Goal: Find specific page/section: Find specific page/section

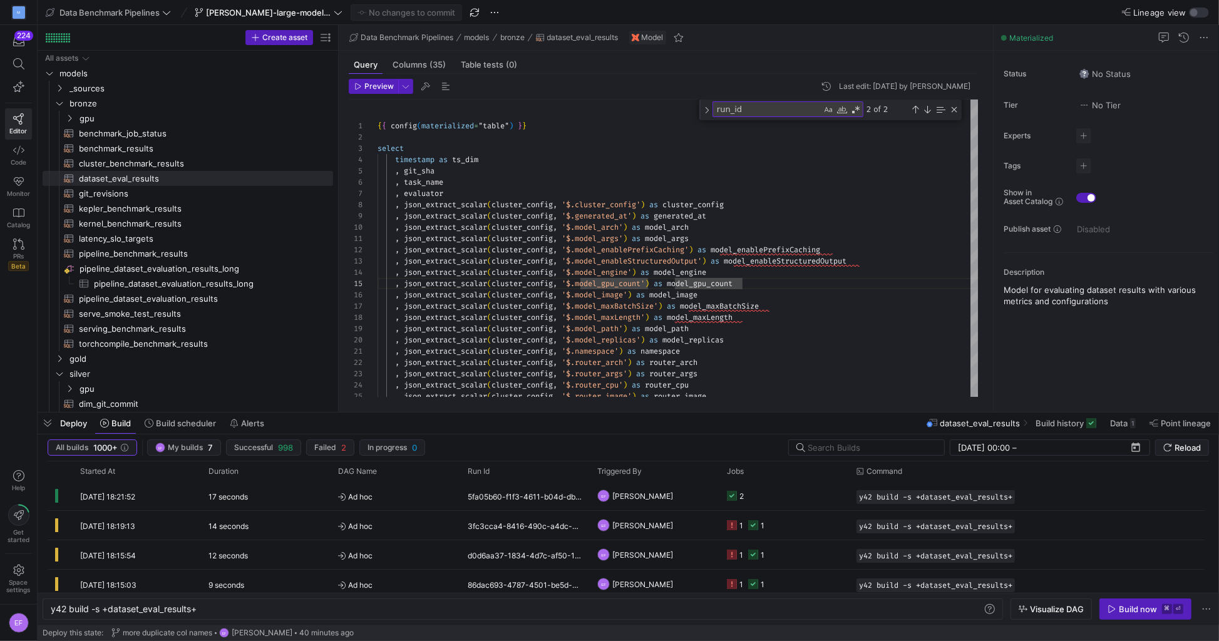
scroll to position [0, 142]
click at [312, 13] on span "[PERSON_NAME]-large-model-inf-mammoth" at bounding box center [268, 13] width 125 height 10
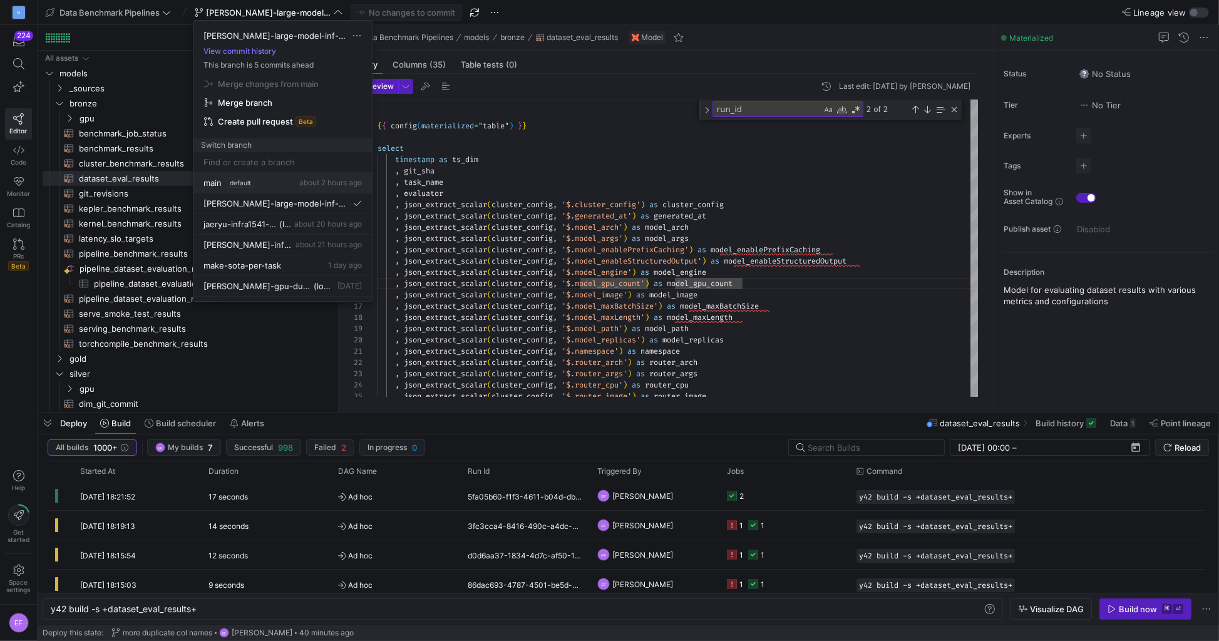
click at [212, 182] on span "main" at bounding box center [212, 183] width 18 height 10
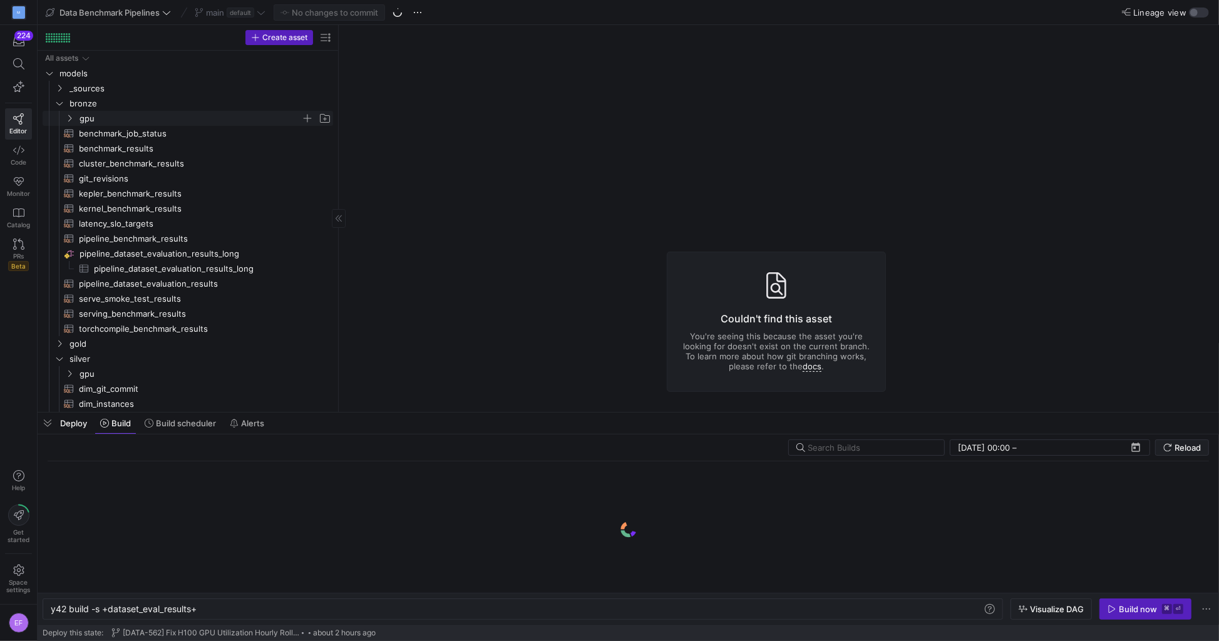
click at [69, 116] on icon "Press SPACE to select this row." at bounding box center [69, 118] width 3 height 7
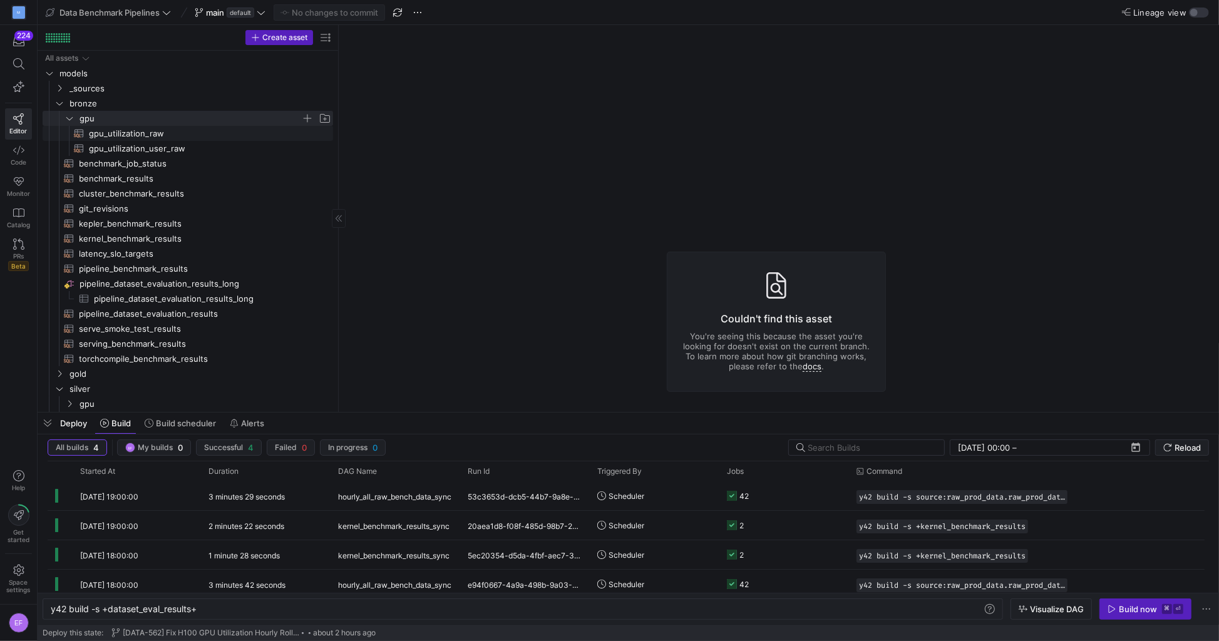
click at [148, 131] on span "gpu_utilization_raw​​​​​​​​​​" at bounding box center [204, 133] width 230 height 14
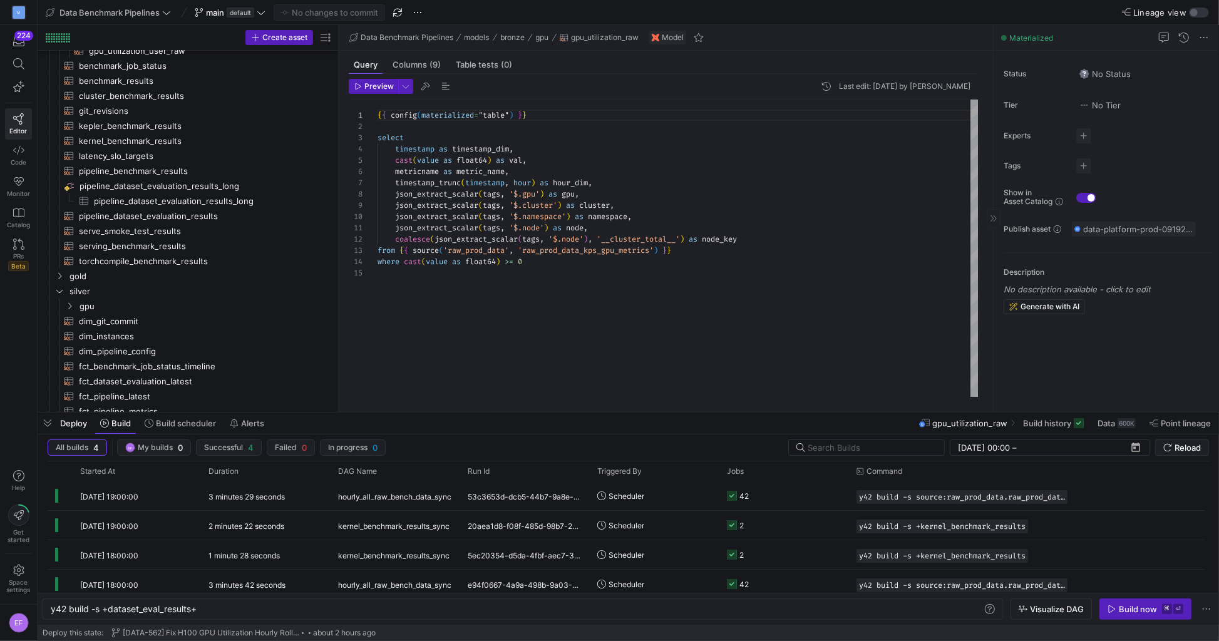
scroll to position [110, 0]
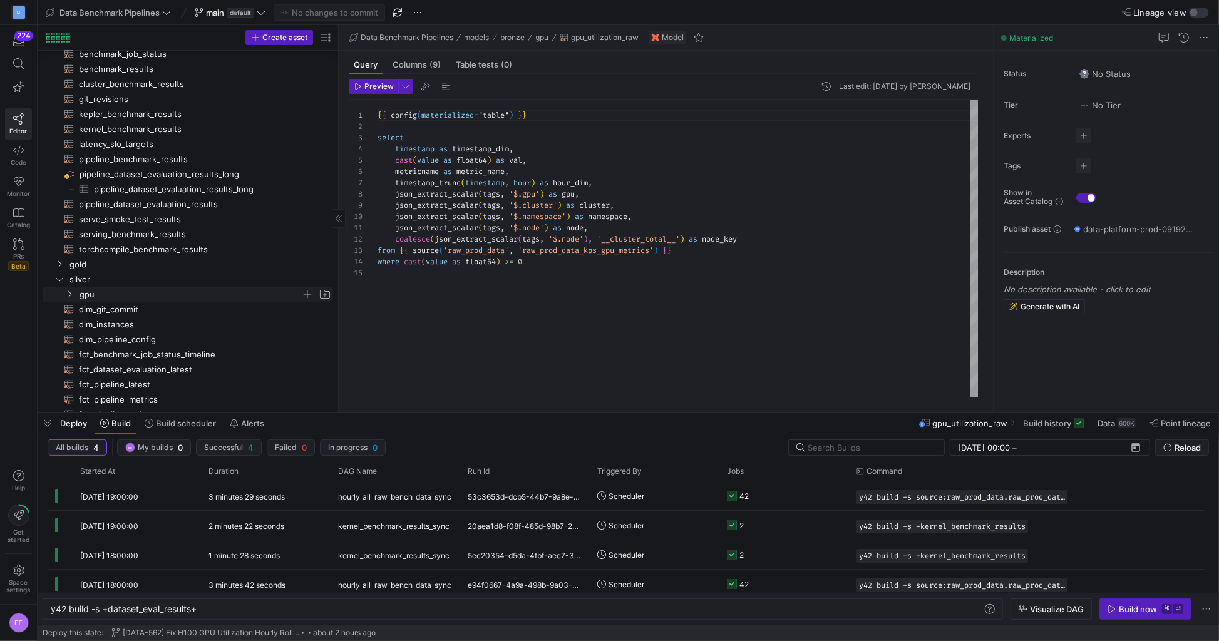
click at [73, 295] on icon "Press SPACE to select this row." at bounding box center [69, 294] width 9 height 8
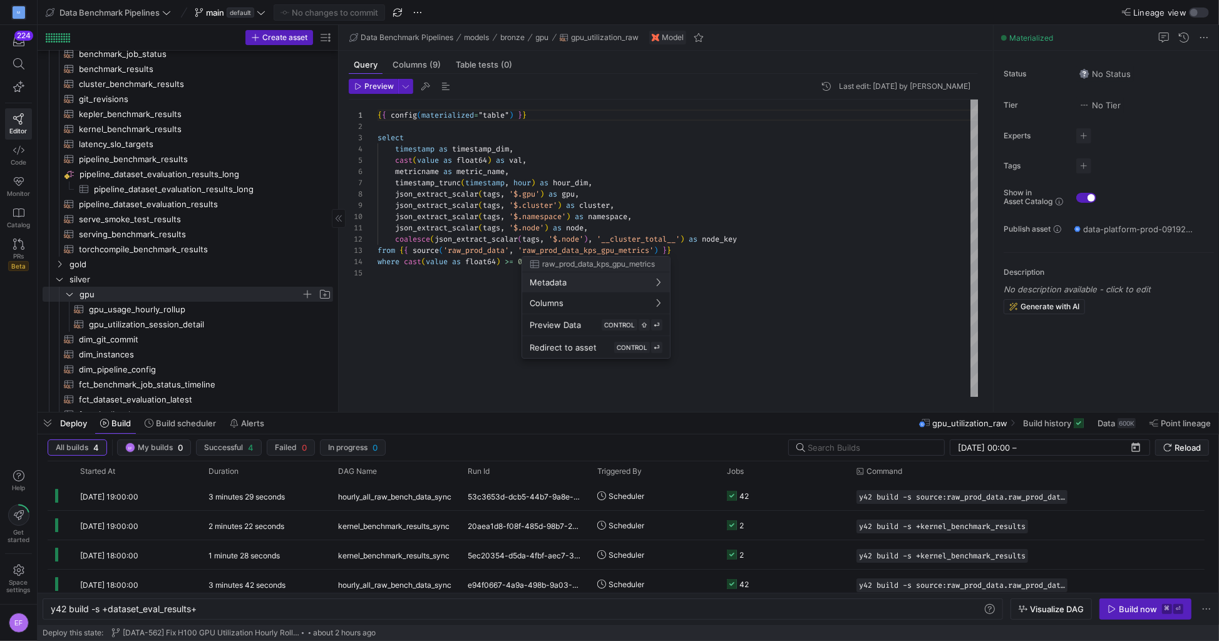
click at [151, 310] on div at bounding box center [609, 320] width 1219 height 641
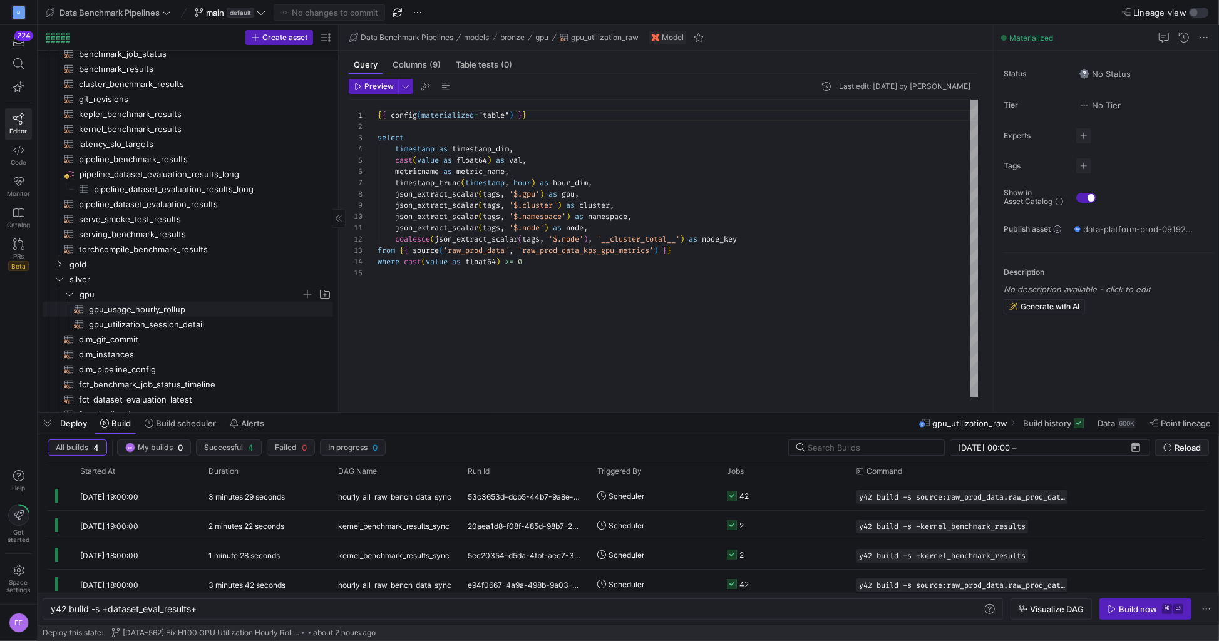
click at [137, 309] on span "gpu_usage_hourly_rollup​​​​​​​​​​" at bounding box center [204, 309] width 230 height 14
type textarea "{{ config(materialized="table") }} -- NOTE (jaeryu+[PERSON_NAME]) this also nee…"
